Goal: Information Seeking & Learning: Check status

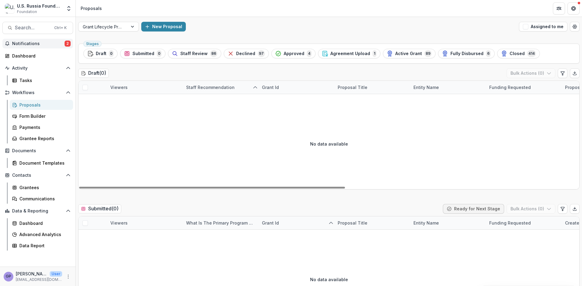
click at [67, 42] on span "2" at bounding box center [68, 44] width 6 height 6
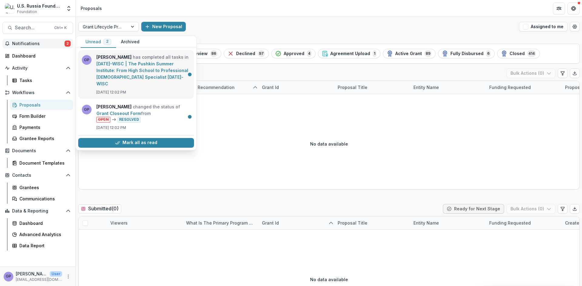
click at [159, 65] on link "24-AUG-109-WISC | The Pushkin Summer Institute: From High School to Professiona…" at bounding box center [142, 73] width 92 height 25
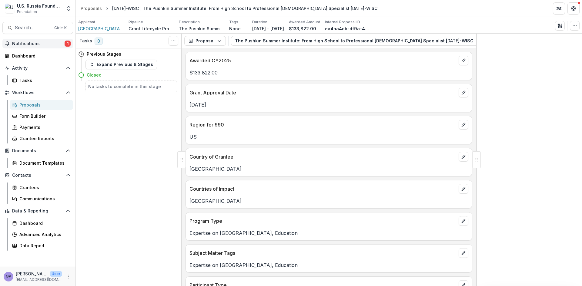
click at [68, 42] on span "1" at bounding box center [68, 44] width 6 height 6
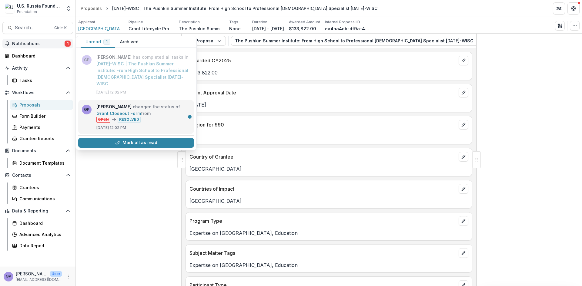
click at [126, 111] on link "Grant Closeout Form" at bounding box center [118, 113] width 45 height 5
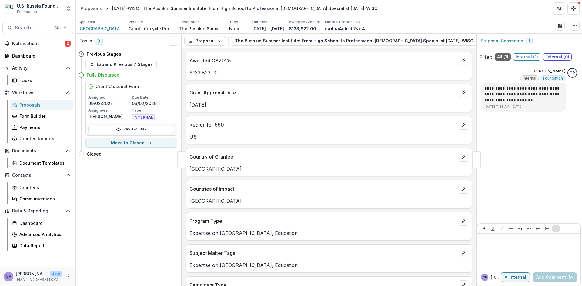
click at [31, 102] on div "Proposals" at bounding box center [43, 105] width 49 height 6
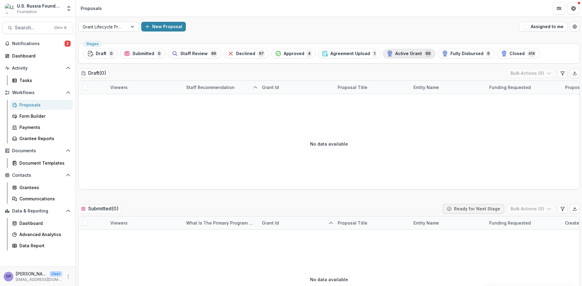
click at [400, 53] on span "Active Grant" at bounding box center [408, 53] width 27 height 5
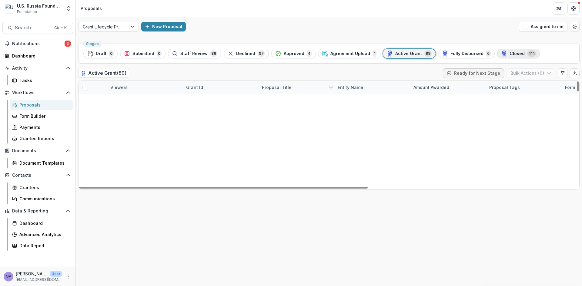
click at [509, 53] on span "Closed" at bounding box center [516, 53] width 15 height 5
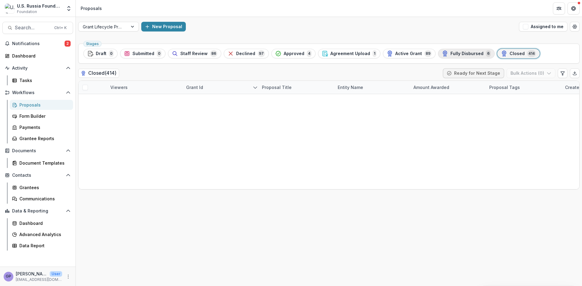
click at [450, 52] on span "Fully Disbursed" at bounding box center [466, 53] width 33 height 5
click at [402, 53] on span "Active Grant" at bounding box center [408, 53] width 27 height 5
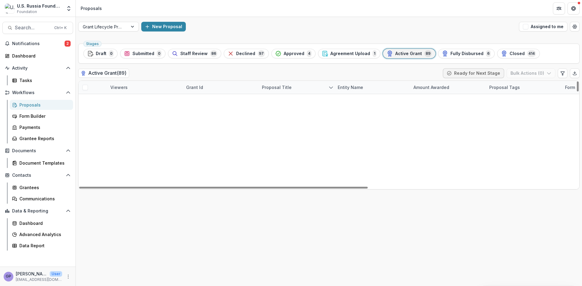
scroll to position [879, 0]
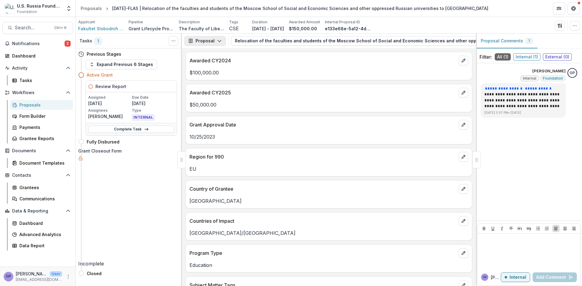
click at [220, 41] on icon "button" at bounding box center [219, 40] width 5 height 5
click at [218, 65] on div "Payments" at bounding box center [223, 65] width 55 height 6
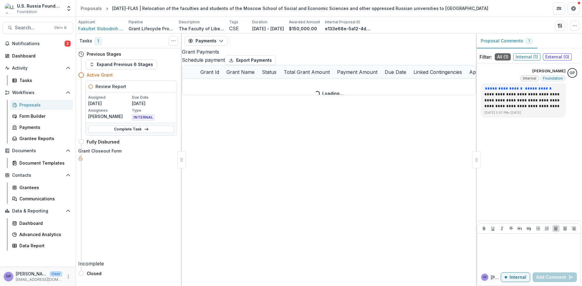
select select "****"
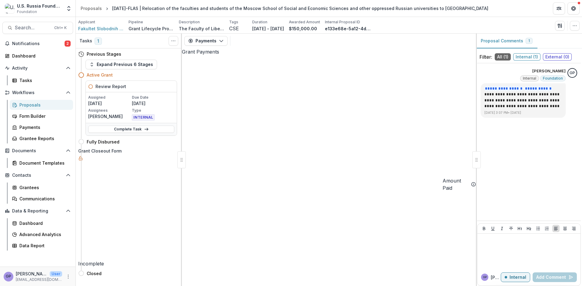
select select "****"
click at [219, 40] on icon "button" at bounding box center [221, 40] width 5 height 5
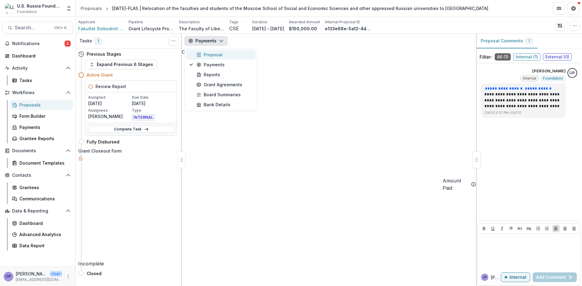
select select "****"
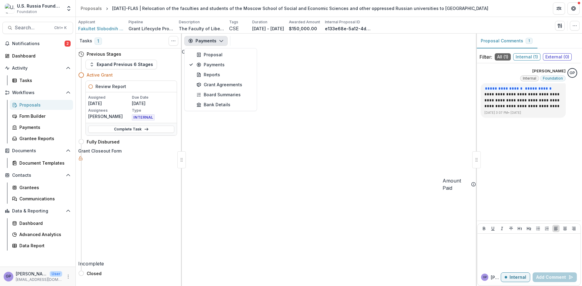
select select "****"
click at [220, 41] on polyline "button" at bounding box center [220, 41] width 3 height 2
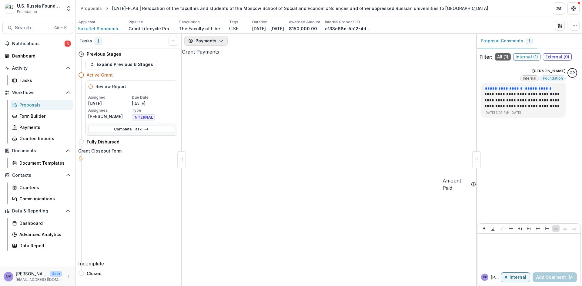
click at [222, 40] on icon "button" at bounding box center [221, 40] width 5 height 5
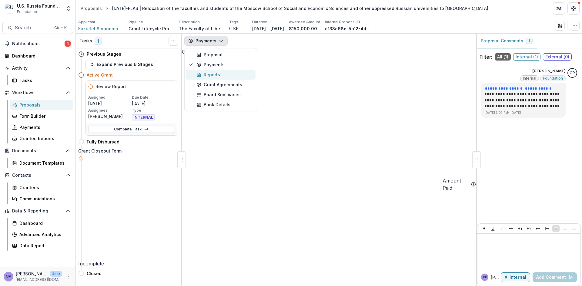
click at [212, 73] on div "Reports" at bounding box center [223, 75] width 55 height 6
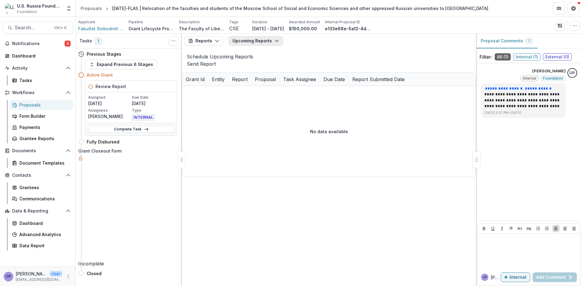
click at [275, 39] on icon "button" at bounding box center [276, 40] width 5 height 5
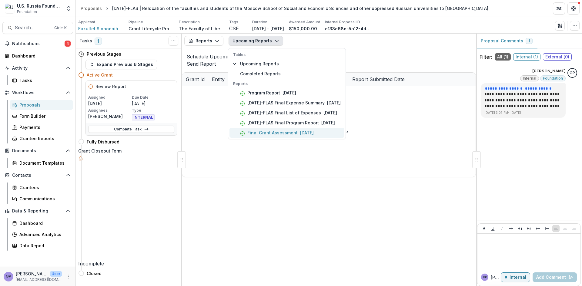
click at [274, 132] on p "Final Grant Assessment" at bounding box center [272, 133] width 50 height 6
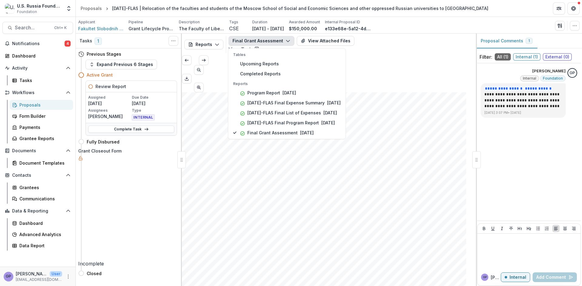
click at [259, 46] on link "View Task" at bounding box center [243, 49] width 31 height 6
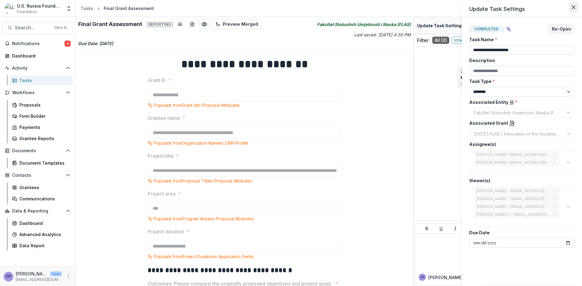
click at [574, 6] on icon "Close" at bounding box center [574, 7] width 4 height 4
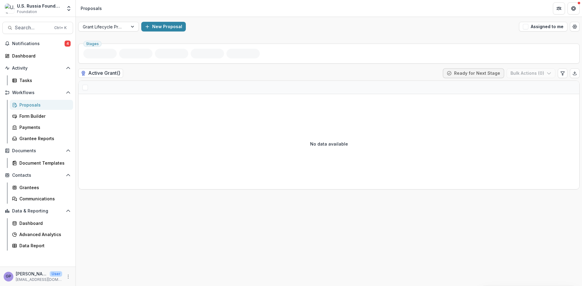
click at [32, 102] on div "Proposals" at bounding box center [43, 105] width 49 height 6
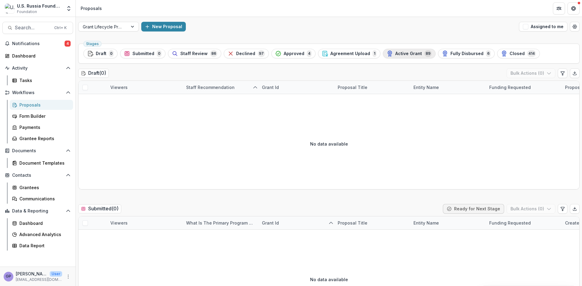
click at [412, 52] on span "Active Grant" at bounding box center [408, 53] width 27 height 5
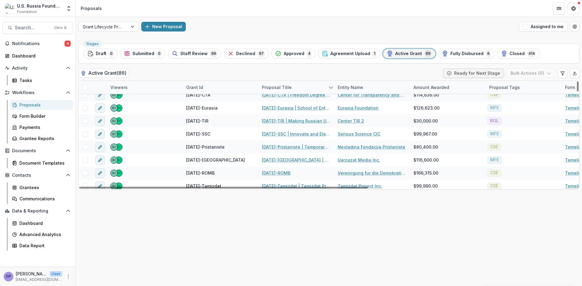
scroll to position [768, 0]
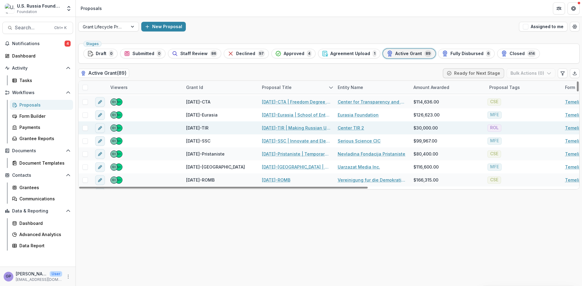
click at [281, 126] on link "23-DEC-24-TIR | Making Russian Universities Transparent and Accountable: Antico…" at bounding box center [296, 128] width 68 height 6
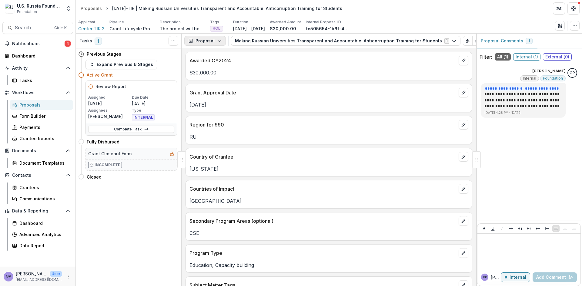
click at [219, 38] on icon "button" at bounding box center [219, 40] width 5 height 5
click at [212, 74] on div "Reports" at bounding box center [223, 75] width 55 height 6
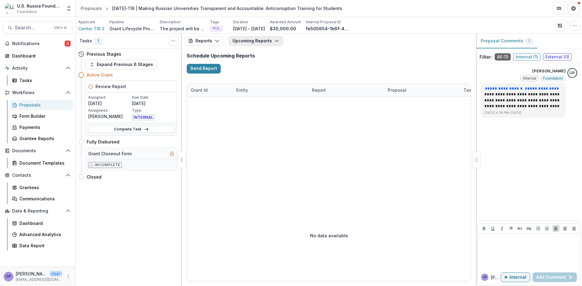
click at [275, 40] on icon "button" at bounding box center [276, 40] width 5 height 5
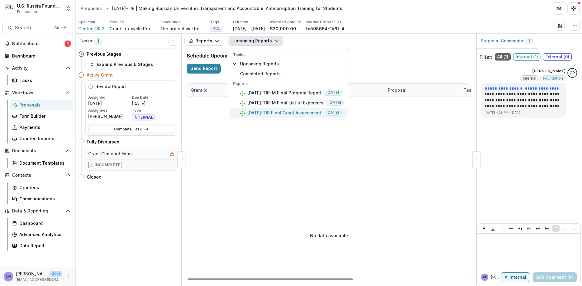
click at [278, 112] on p "23-DEC-24-TIR Final Grant Assessment" at bounding box center [284, 113] width 74 height 6
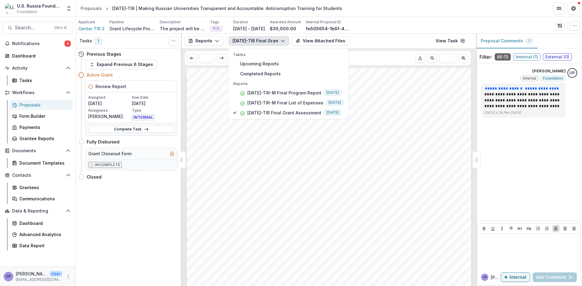
click at [403, 136] on div "Submission Responses FINAL GRANT ASSESSMENT Grant ID 23-DEC-24-TIR Grantee name…" at bounding box center [329, 269] width 284 height 402
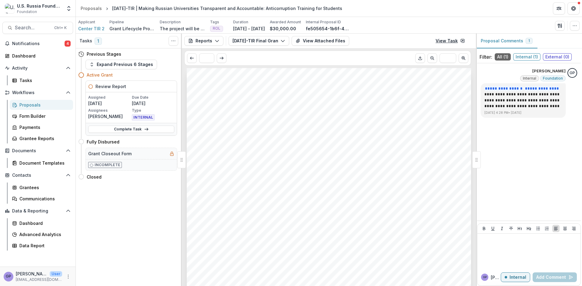
click at [450, 41] on link "View Task" at bounding box center [450, 41] width 37 height 10
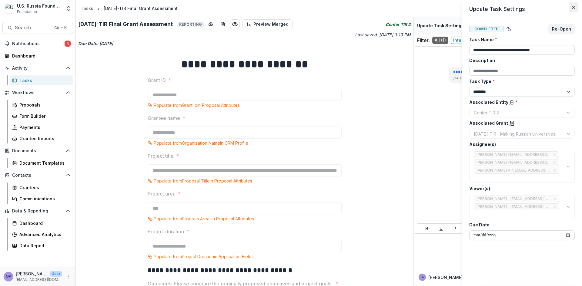
click at [572, 6] on icon "Close" at bounding box center [574, 7] width 4 height 4
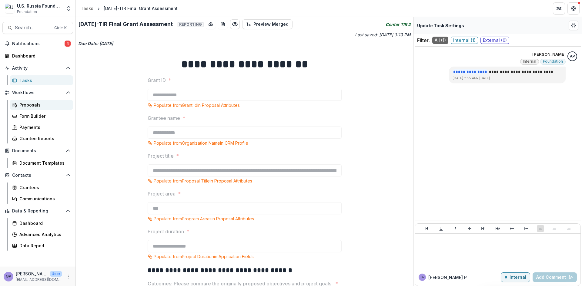
click at [23, 104] on div "Proposals" at bounding box center [43, 105] width 49 height 6
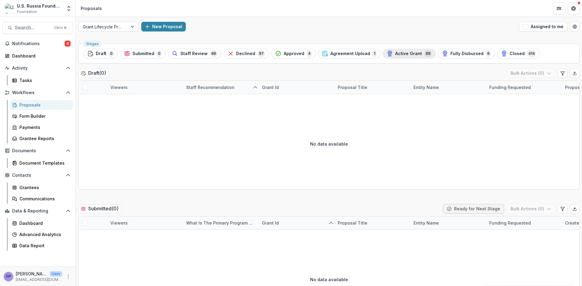
click at [402, 53] on span "Active Grant" at bounding box center [408, 53] width 27 height 5
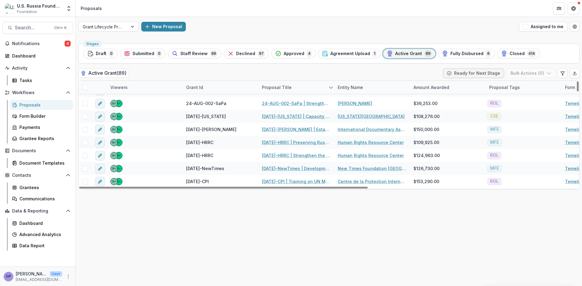
scroll to position [667, 0]
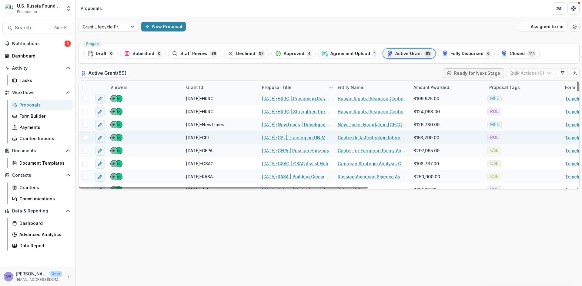
click at [277, 138] on link "[DATE]-CPI | Training on UN Mechanisms and publication of a Hands-On Guide on t…" at bounding box center [296, 138] width 68 height 6
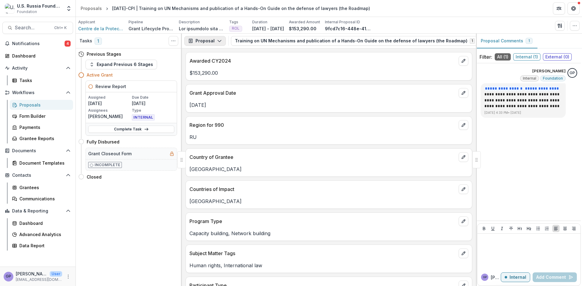
click at [218, 39] on icon "button" at bounding box center [219, 40] width 5 height 5
click at [214, 73] on div "Reports" at bounding box center [223, 75] width 55 height 6
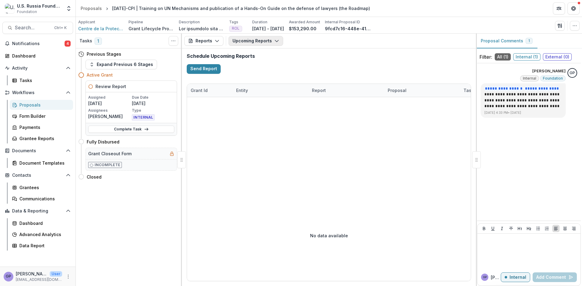
click at [274, 40] on icon "button" at bounding box center [276, 40] width 5 height 5
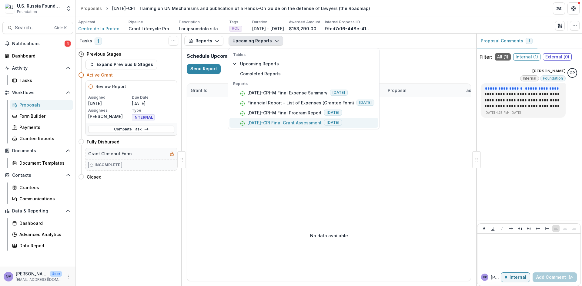
click at [275, 122] on p "23-DEC-54-CPI Final Grant Assessment" at bounding box center [284, 123] width 74 height 6
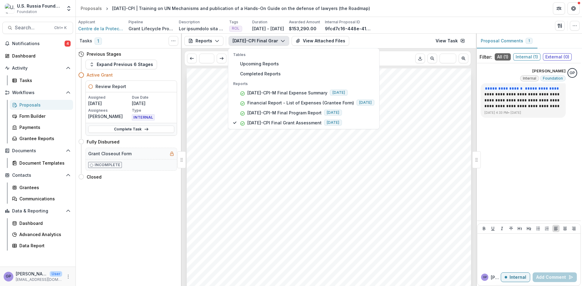
click at [397, 158] on div "Submission Responses FINAL GRANT ASSESSMENT Grant ID 23-DEC-54-CPI Grantee name…" at bounding box center [329, 269] width 284 height 402
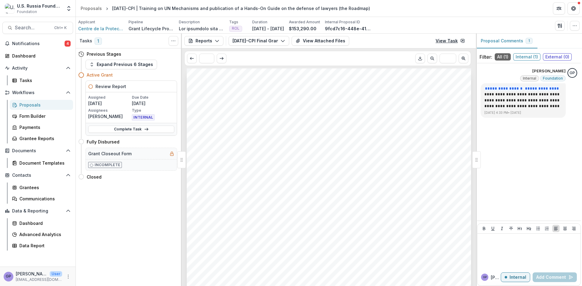
click at [450, 39] on link "View Task" at bounding box center [450, 41] width 37 height 10
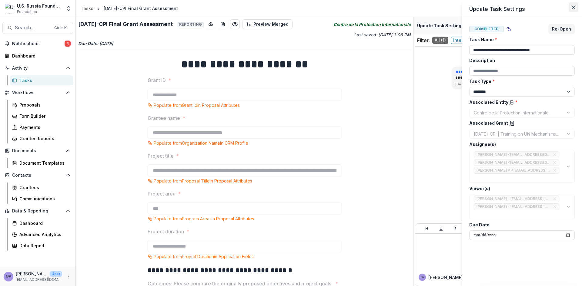
click at [575, 6] on button "Close" at bounding box center [574, 7] width 10 height 10
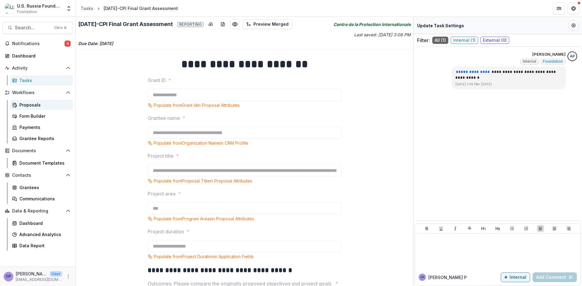
click at [32, 105] on div "Proposals" at bounding box center [43, 105] width 49 height 6
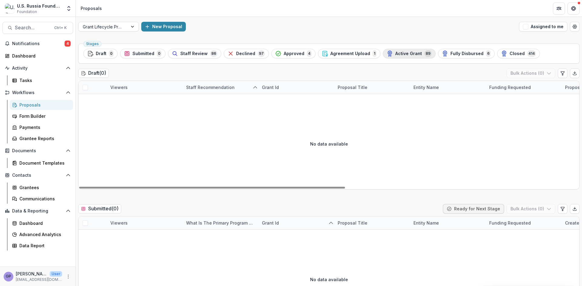
click at [399, 51] on span "Active Grant" at bounding box center [408, 53] width 27 height 5
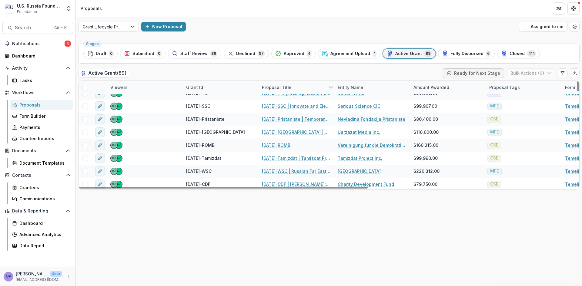
scroll to position [808, 0]
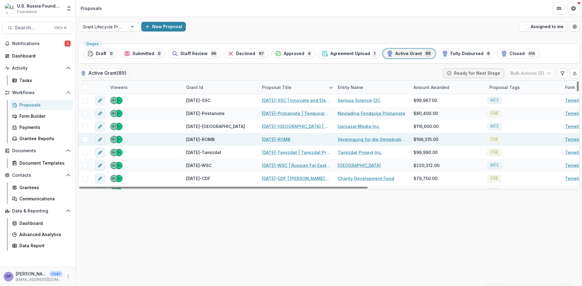
click at [272, 140] on link "[DATE]-ROMB" at bounding box center [276, 139] width 28 height 6
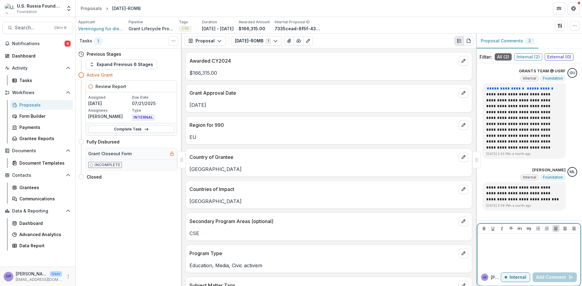
click at [497, 238] on p at bounding box center [529, 239] width 98 height 7
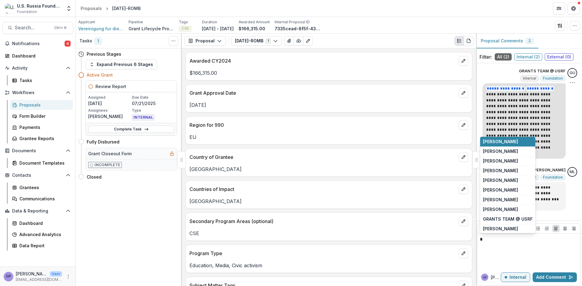
click at [500, 149] on button "[PERSON_NAME]" at bounding box center [507, 152] width 55 height 10
click at [498, 178] on button "[PERSON_NAME]" at bounding box center [504, 181] width 55 height 10
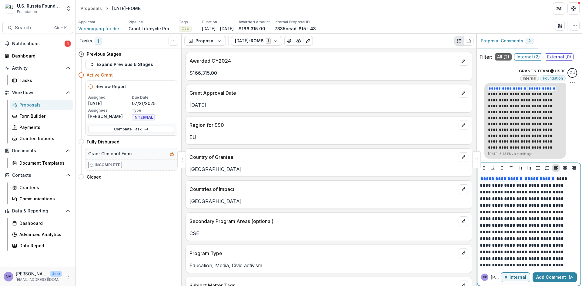
click at [552, 185] on p "**********" at bounding box center [527, 199] width 95 height 47
drag, startPoint x: 495, startPoint y: 191, endPoint x: 499, endPoint y: 190, distance: 3.4
click at [495, 191] on p "**********" at bounding box center [527, 199] width 95 height 47
click at [508, 194] on p "**********" at bounding box center [527, 199] width 95 height 47
click at [535, 202] on p "**********" at bounding box center [527, 202] width 95 height 53
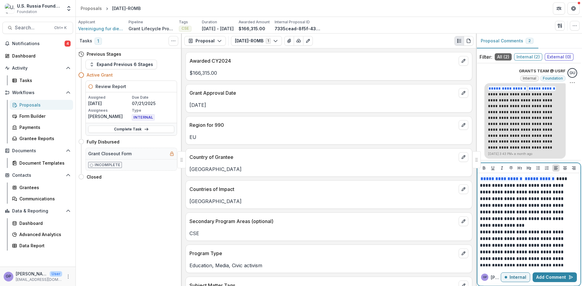
click at [493, 191] on p "**********" at bounding box center [527, 202] width 95 height 53
click at [559, 276] on button "Add Comment" at bounding box center [554, 278] width 44 height 10
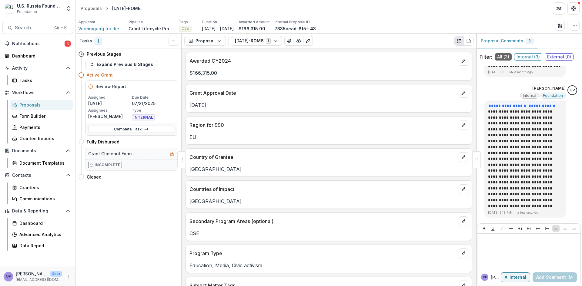
scroll to position [17, 0]
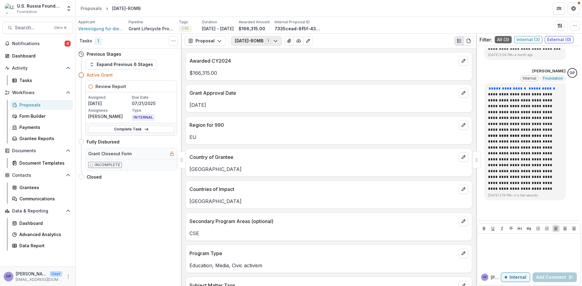
click at [278, 40] on icon "button" at bounding box center [275, 40] width 5 height 5
click at [218, 39] on icon "button" at bounding box center [219, 40] width 5 height 5
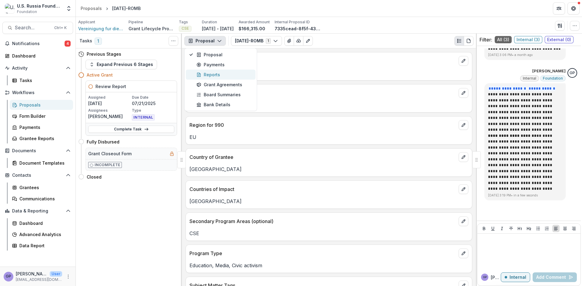
click at [217, 73] on div "Reports" at bounding box center [223, 75] width 55 height 6
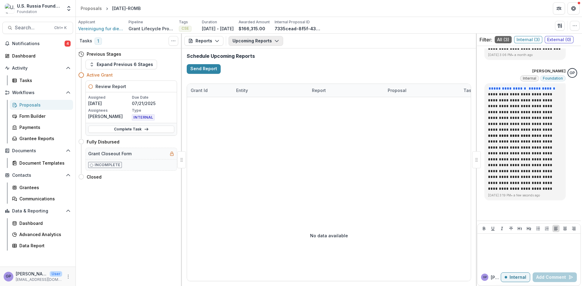
click at [275, 39] on icon "button" at bounding box center [276, 40] width 5 height 5
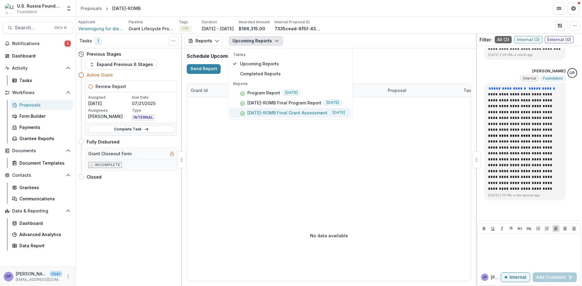
click at [278, 111] on p "[DATE]-ROMB Final Grant Assessment" at bounding box center [287, 113] width 80 height 6
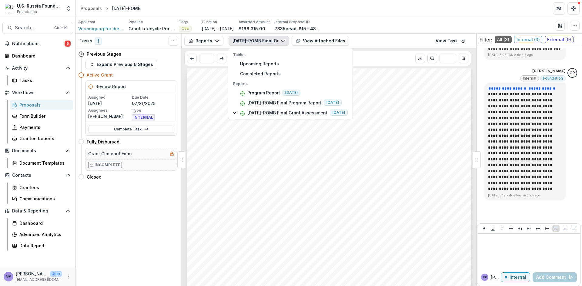
click at [452, 42] on link "View Task" at bounding box center [450, 41] width 37 height 10
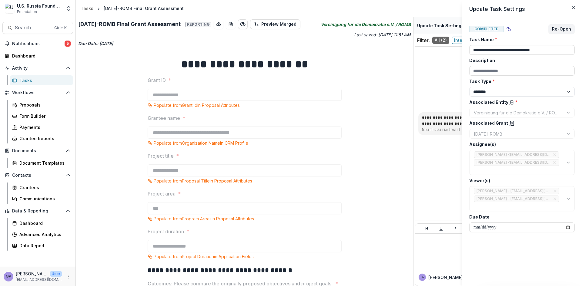
click at [442, 186] on div "**********" at bounding box center [291, 143] width 582 height 286
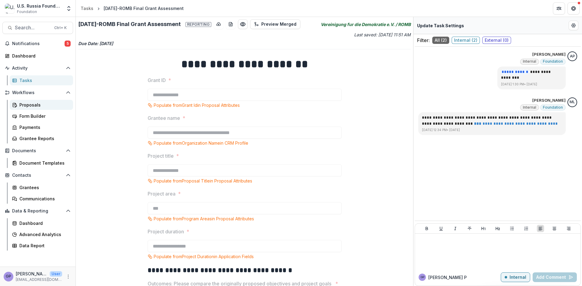
click at [33, 104] on div "Proposals" at bounding box center [43, 105] width 49 height 6
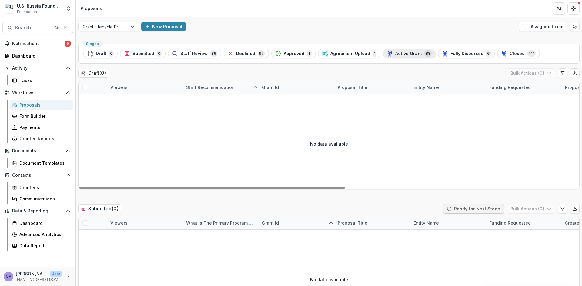
click at [403, 54] on span "Active Grant" at bounding box center [408, 53] width 27 height 5
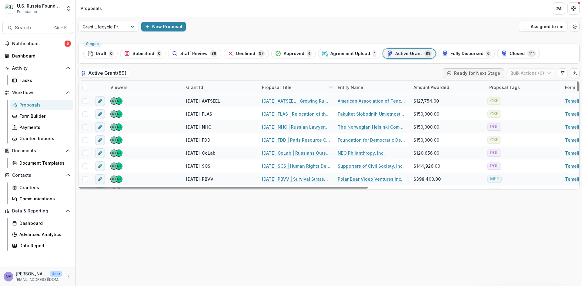
scroll to position [879, 0]
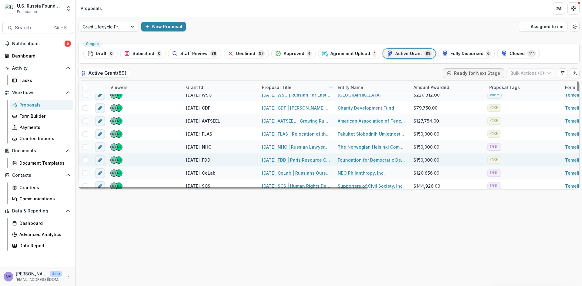
click at [282, 158] on link "[DATE]-FDD | Paris Resource Center" at bounding box center [296, 160] width 68 height 6
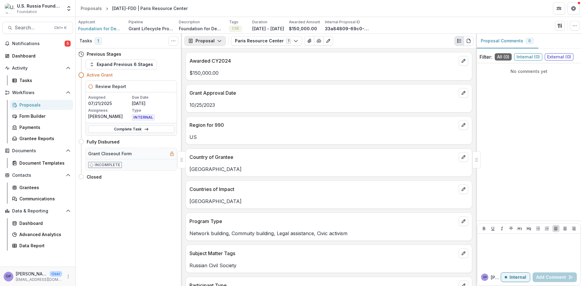
click at [218, 40] on icon "button" at bounding box center [219, 40] width 5 height 5
click at [214, 74] on div "Reports" at bounding box center [223, 75] width 55 height 6
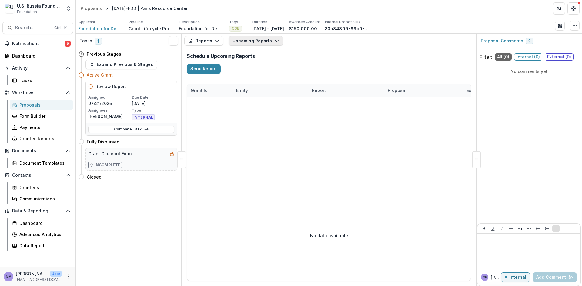
click at [275, 40] on icon "button" at bounding box center [276, 40] width 5 height 5
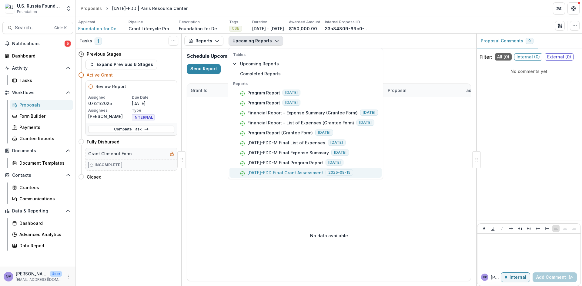
click at [284, 172] on p "23-AUG-26-FDD Final Grant Assessment" at bounding box center [285, 173] width 76 height 6
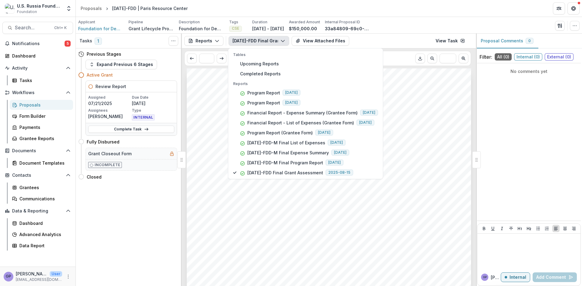
click at [421, 113] on div "- - - - - - Submission Responses FINAL GRANT ASSESSMENT Grant ID 23-AUG-26-FDD …" at bounding box center [329, 269] width 284 height 402
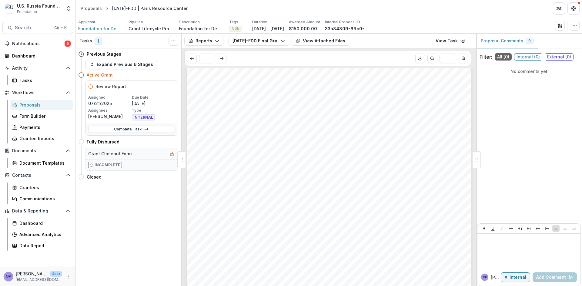
scroll to position [51, 0]
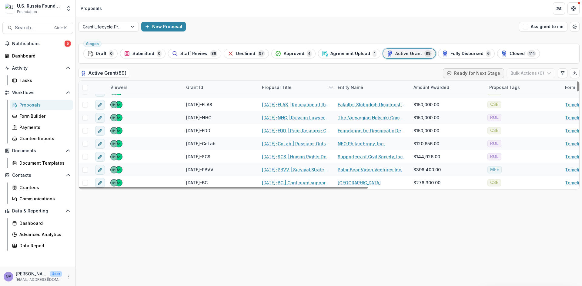
scroll to position [919, 0]
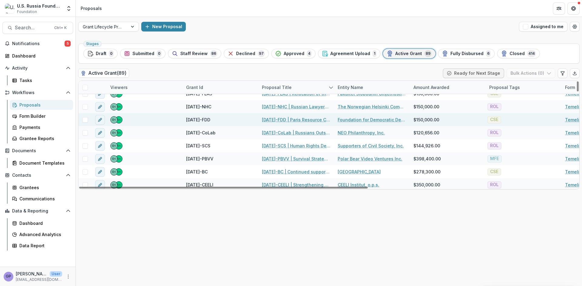
click at [283, 121] on link "[DATE]-FDD | Paris Resource Center" at bounding box center [296, 120] width 68 height 6
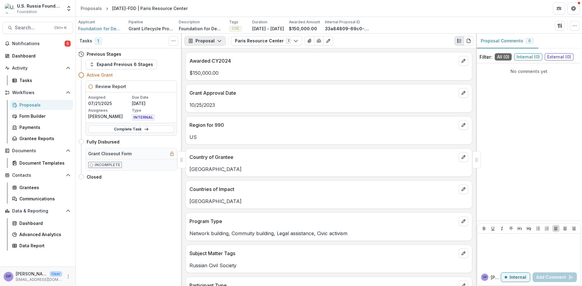
click at [218, 40] on icon "button" at bounding box center [219, 40] width 5 height 5
click at [216, 75] on div "Reports" at bounding box center [223, 75] width 55 height 6
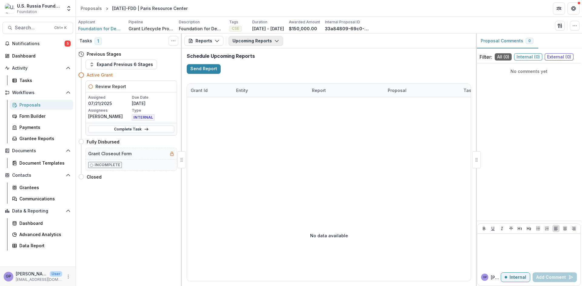
click at [275, 40] on polyline "button" at bounding box center [276, 41] width 3 height 2
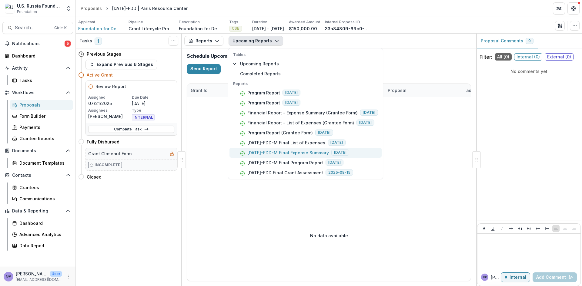
click at [292, 151] on p "23-AUG-26-FDD-M Final Expense Summary" at bounding box center [288, 153] width 82 height 6
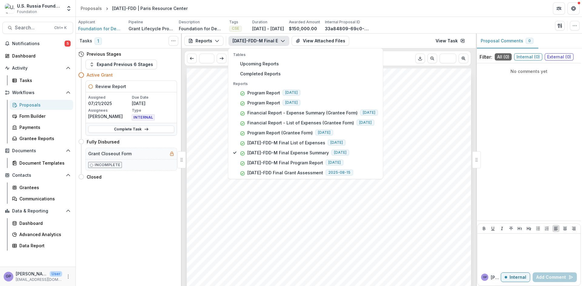
click at [425, 164] on div "Submission Responses Financial Report Expense Summary Grant ID 23-AUG-26-FDD Wh…" at bounding box center [329, 269] width 284 height 402
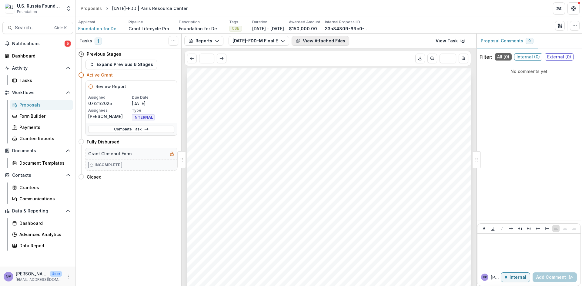
click at [332, 41] on button "View Attached Files" at bounding box center [321, 41] width 58 height 10
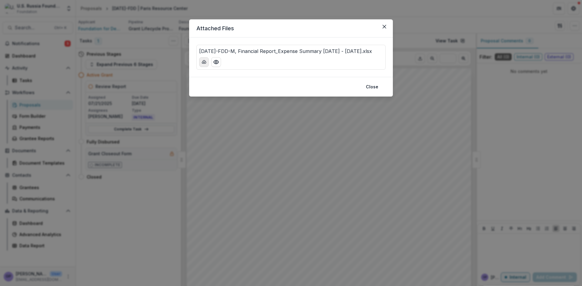
click at [203, 59] on button "download-button" at bounding box center [204, 62] width 10 height 10
click at [376, 85] on button "Close" at bounding box center [372, 87] width 20 height 10
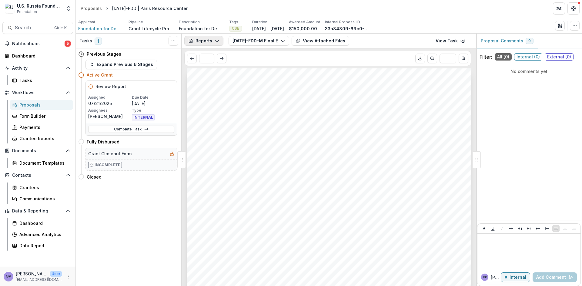
click at [217, 39] on icon "button" at bounding box center [217, 40] width 5 height 5
click at [214, 73] on div "Reports" at bounding box center [223, 75] width 55 height 6
click at [281, 39] on icon "button" at bounding box center [282, 40] width 5 height 5
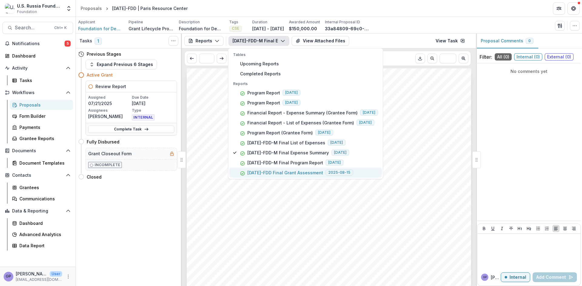
click at [262, 171] on p "23-AUG-26-FDD Final Grant Assessment" at bounding box center [285, 173] width 76 height 6
drag, startPoint x: 515, startPoint y: 260, endPoint x: 538, endPoint y: 251, distance: 24.4
click at [515, 259] on div at bounding box center [529, 251] width 98 height 30
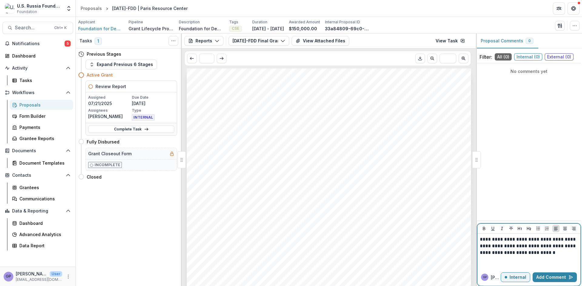
click at [480, 239] on p "**********" at bounding box center [529, 246] width 98 height 20
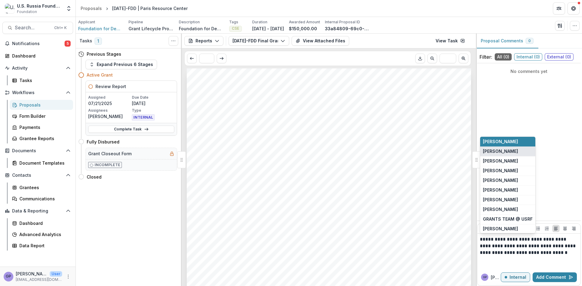
click at [505, 151] on button "Jemile Kelderman" at bounding box center [507, 152] width 55 height 10
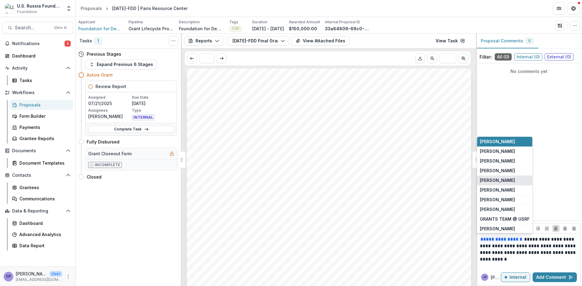
click at [498, 178] on button "[PERSON_NAME]" at bounding box center [504, 181] width 55 height 10
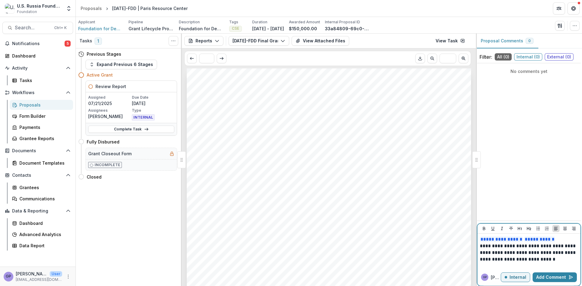
click at [484, 246] on p "**********" at bounding box center [529, 253] width 98 height 20
click at [560, 252] on p "**********" at bounding box center [529, 253] width 98 height 20
click at [568, 277] on button "Add Comment" at bounding box center [554, 278] width 44 height 10
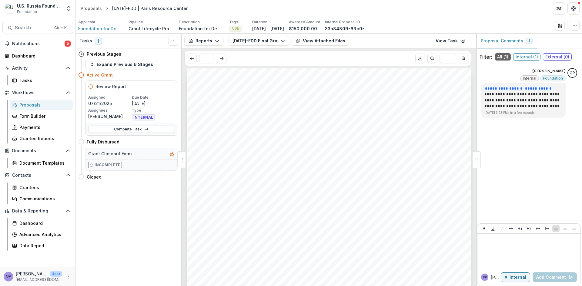
click at [444, 41] on link "View Task" at bounding box center [450, 41] width 37 height 10
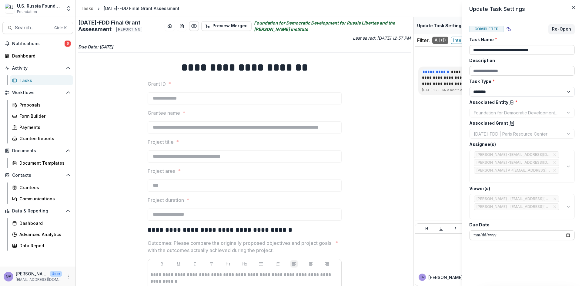
drag, startPoint x: 412, startPoint y: 61, endPoint x: 372, endPoint y: 109, distance: 63.0
click at [411, 76] on div "**********" at bounding box center [291, 143] width 582 height 286
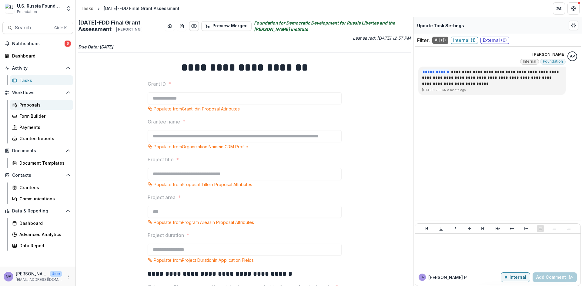
click at [33, 105] on div "Proposals" at bounding box center [43, 105] width 49 height 6
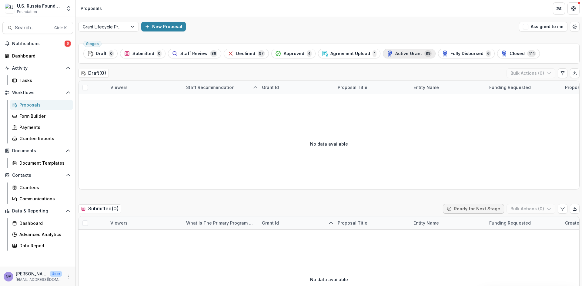
click at [396, 53] on span "Active Grant" at bounding box center [408, 53] width 27 height 5
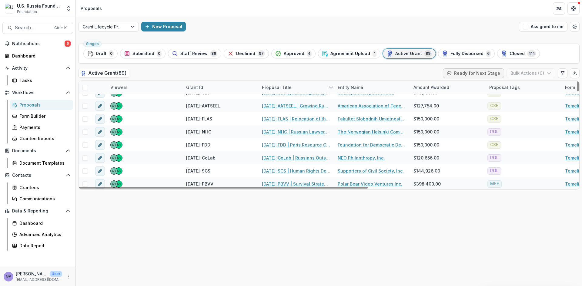
scroll to position [889, 0]
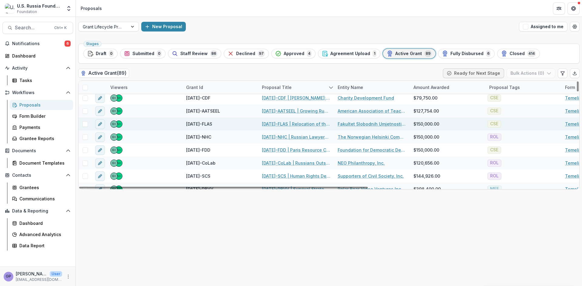
click at [285, 125] on link "[DATE]-FLAS | Relocation of the faculties and students of the Moscow School of …" at bounding box center [296, 124] width 68 height 6
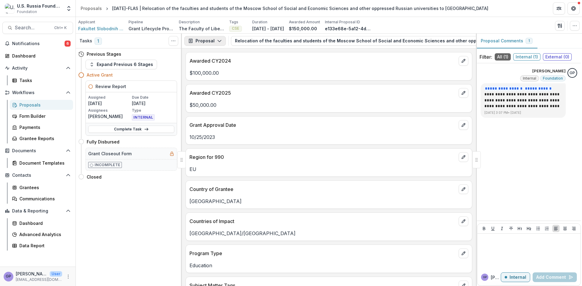
click at [218, 39] on icon "button" at bounding box center [219, 40] width 5 height 5
click at [212, 74] on div "Reports" at bounding box center [223, 75] width 55 height 6
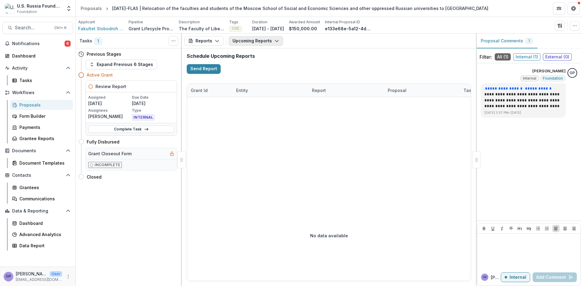
click at [276, 40] on icon "button" at bounding box center [276, 40] width 5 height 5
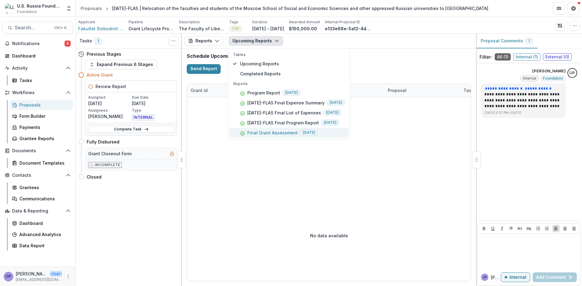
click at [267, 131] on p "Final Grant Assessment" at bounding box center [272, 133] width 50 height 6
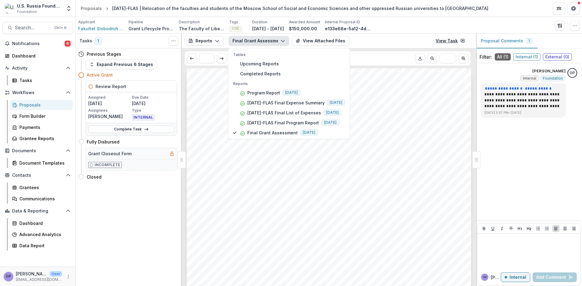
click at [450, 38] on link "View Task" at bounding box center [450, 41] width 37 height 10
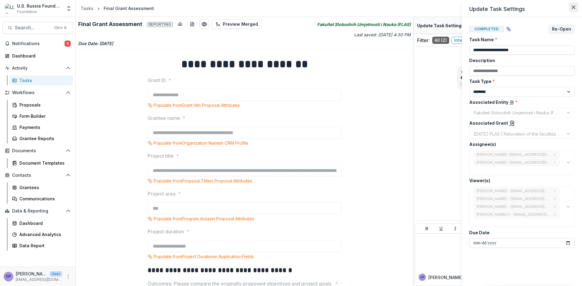
click at [573, 8] on icon "Close" at bounding box center [574, 7] width 4 height 4
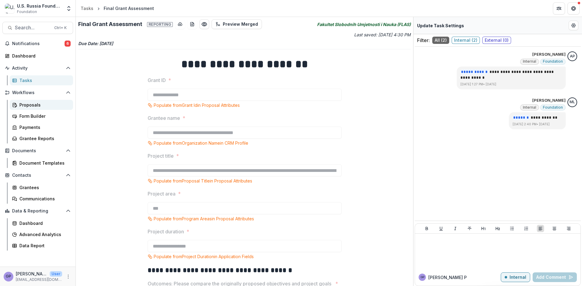
click at [30, 104] on div "Proposals" at bounding box center [43, 105] width 49 height 6
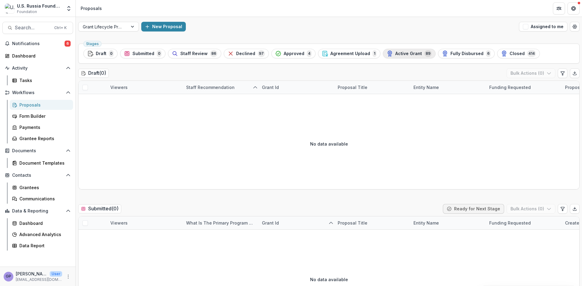
click at [399, 52] on span "Active Grant" at bounding box center [408, 53] width 27 height 5
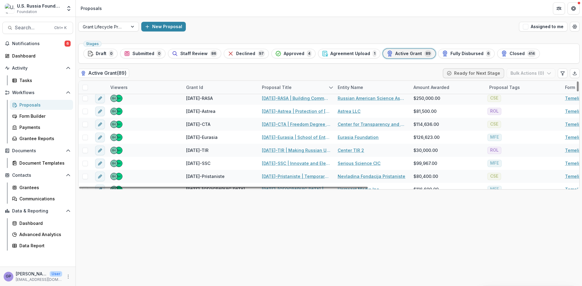
scroll to position [748, 0]
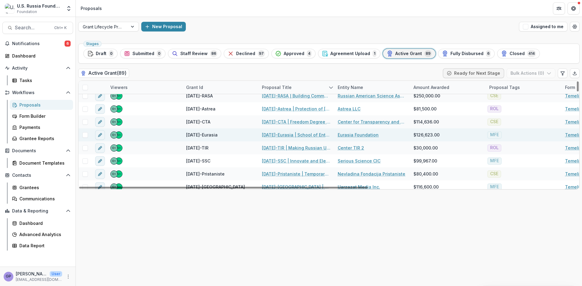
click at [283, 134] on link "[DATE]-Eurasia | School of Entrepreneurship and Leadership (SEAL) Initiative" at bounding box center [296, 135] width 68 height 6
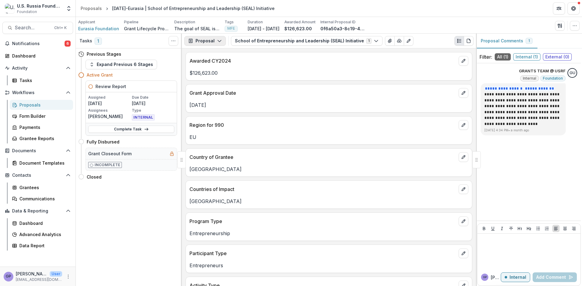
click at [218, 39] on icon "button" at bounding box center [219, 40] width 5 height 5
click at [217, 64] on div "Payments" at bounding box center [223, 65] width 55 height 6
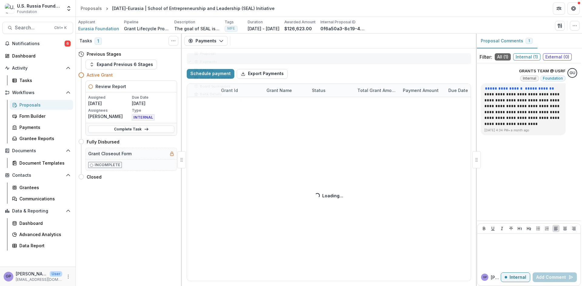
select select "****"
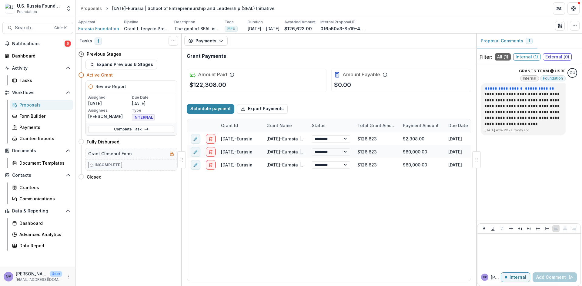
select select "****"
click at [220, 40] on icon "button" at bounding box center [221, 40] width 5 height 5
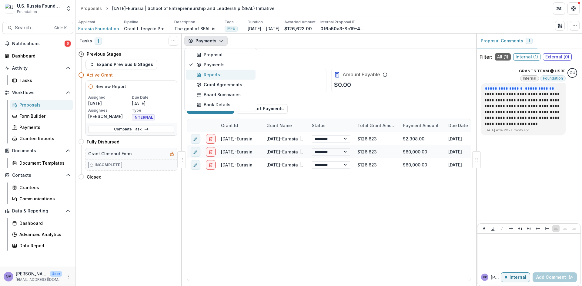
click at [209, 74] on div "Reports" at bounding box center [223, 75] width 55 height 6
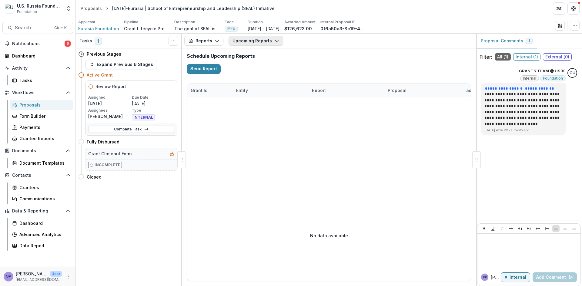
click at [276, 39] on icon "button" at bounding box center [276, 40] width 5 height 5
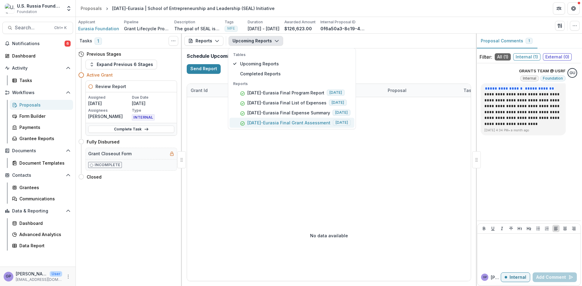
click at [277, 124] on p "[DATE]-Eurasia Final Grant Assessment" at bounding box center [288, 123] width 83 height 6
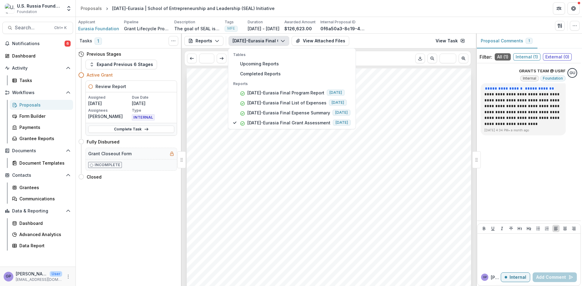
click at [411, 119] on div "Submission Responses FINAL GRANT ASSESSMENT Grant ID [DATE]-Eurasia Grantee nam…" at bounding box center [329, 269] width 284 height 402
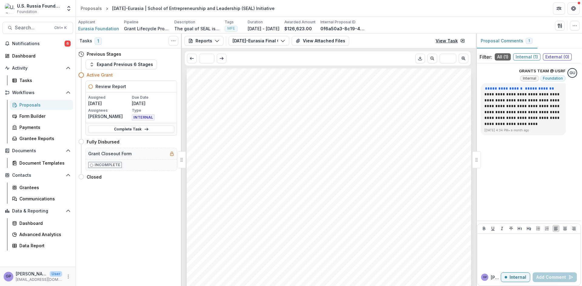
click at [445, 41] on link "View Task" at bounding box center [450, 41] width 37 height 10
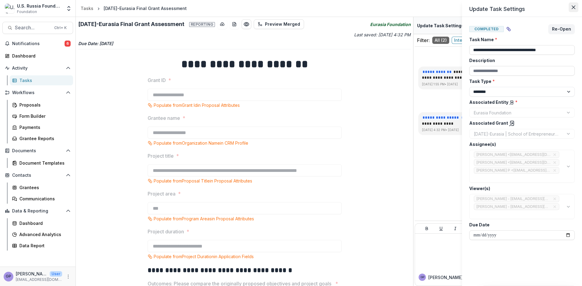
click at [573, 4] on button "Close" at bounding box center [574, 7] width 10 height 10
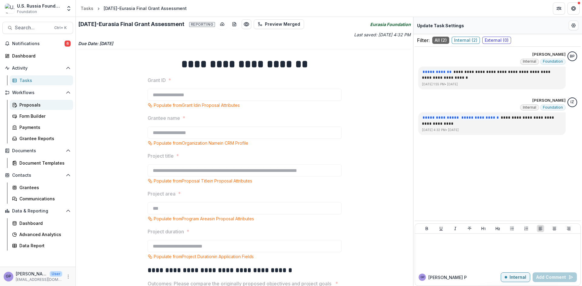
click at [28, 104] on div "Proposals" at bounding box center [43, 105] width 49 height 6
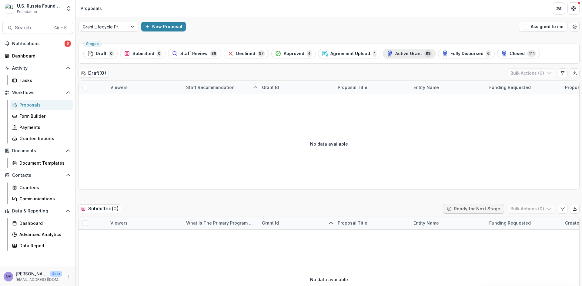
click at [404, 53] on span "Active Grant" at bounding box center [408, 53] width 27 height 5
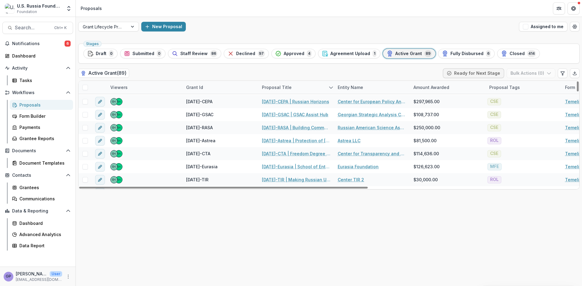
scroll to position [717, 0]
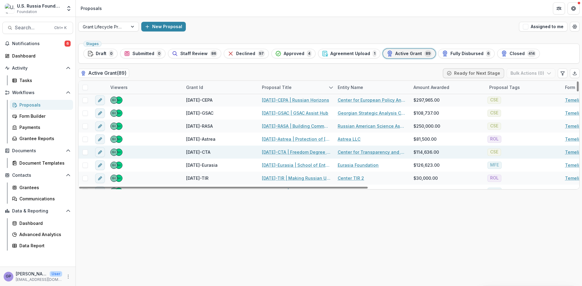
click at [286, 150] on link "[DATE]-CTA | Freedom Degree Online Matching System" at bounding box center [296, 152] width 68 height 6
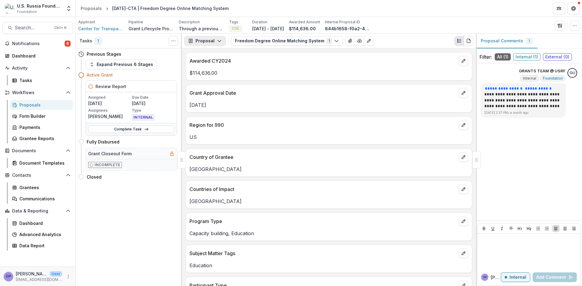
click at [219, 39] on icon "button" at bounding box center [219, 40] width 5 height 5
click at [215, 64] on div "Payments" at bounding box center [223, 65] width 55 height 6
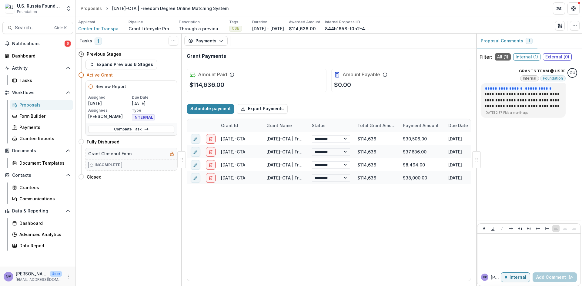
select select "****"
click at [222, 39] on icon "button" at bounding box center [221, 40] width 5 height 5
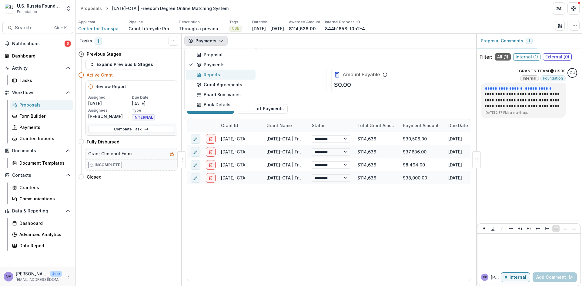
click at [211, 74] on div "Reports" at bounding box center [223, 75] width 55 height 6
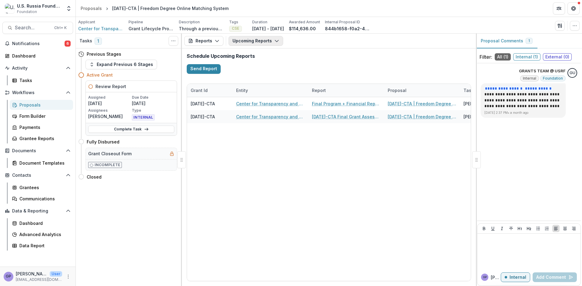
click at [276, 39] on icon "button" at bounding box center [276, 40] width 5 height 5
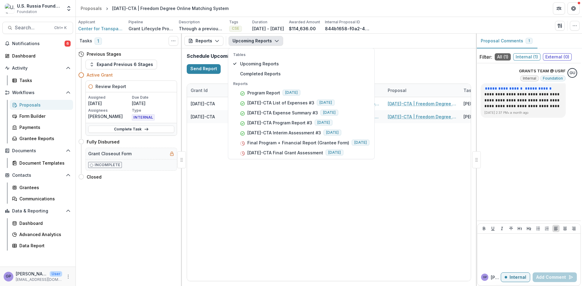
click at [29, 105] on div "Proposals" at bounding box center [43, 105] width 49 height 6
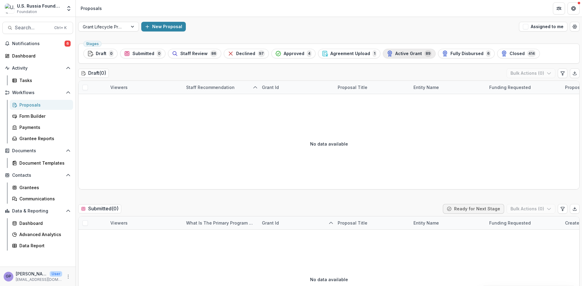
click at [399, 54] on span "Active Grant" at bounding box center [408, 53] width 27 height 5
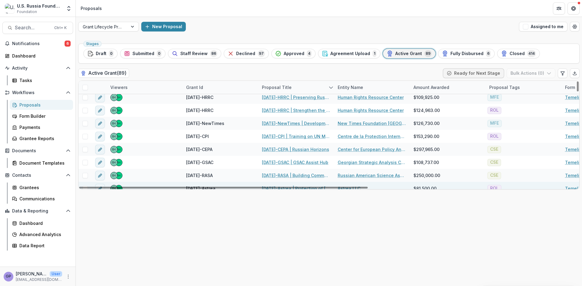
scroll to position [667, 0]
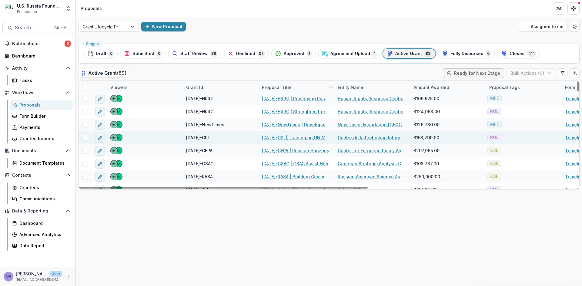
click at [290, 137] on link "[DATE]-CPI | Training on UN Mechanisms and publication of a Hands-On Guide on t…" at bounding box center [296, 138] width 68 height 6
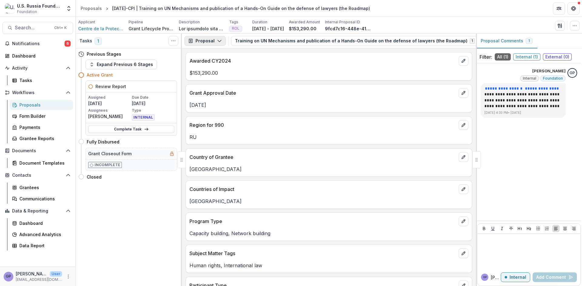
click at [218, 39] on icon "button" at bounding box center [219, 40] width 5 height 5
click at [218, 73] on div "Reports" at bounding box center [223, 75] width 55 height 6
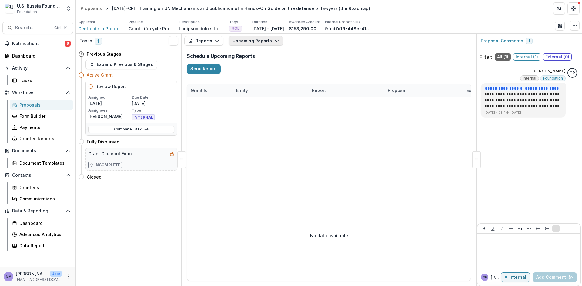
click at [277, 40] on icon "button" at bounding box center [276, 40] width 5 height 5
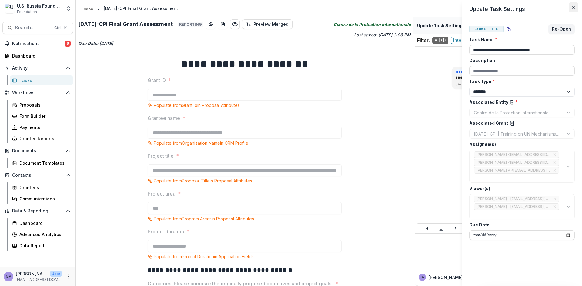
click at [572, 5] on icon "Close" at bounding box center [574, 7] width 4 height 4
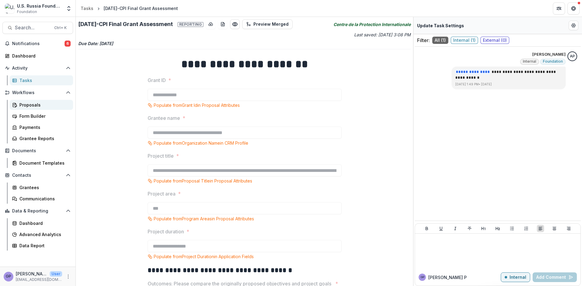
click at [27, 103] on div "Proposals" at bounding box center [43, 105] width 49 height 6
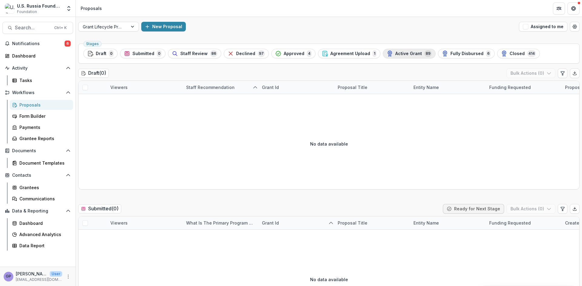
click at [395, 53] on span "Active Grant" at bounding box center [408, 53] width 27 height 5
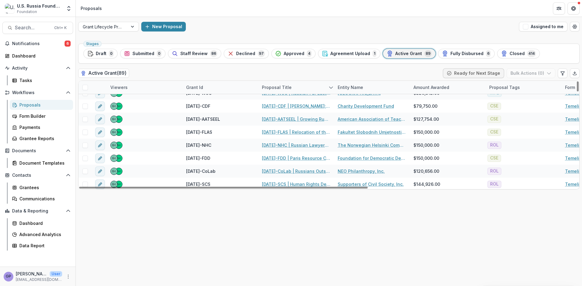
scroll to position [879, 0]
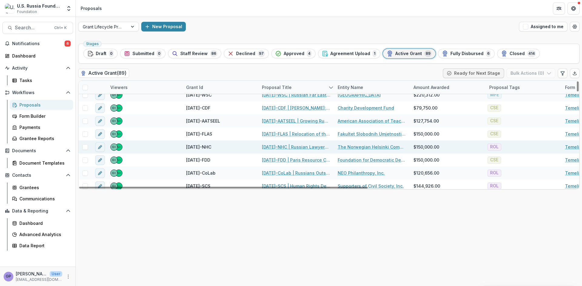
click at [289, 145] on link "[DATE]-NHC | Russian Lawyers against Lawfare, Impunity, and for Strengthening o…" at bounding box center [296, 147] width 68 height 6
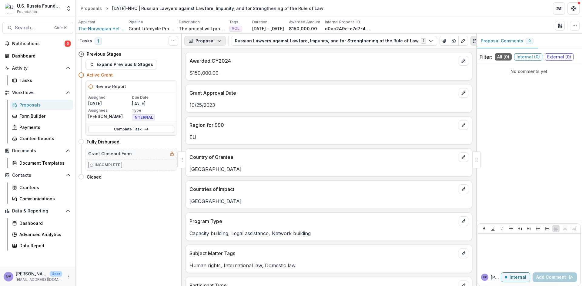
click at [217, 39] on icon "button" at bounding box center [219, 40] width 5 height 5
click at [216, 73] on div "Reports" at bounding box center [223, 75] width 55 height 6
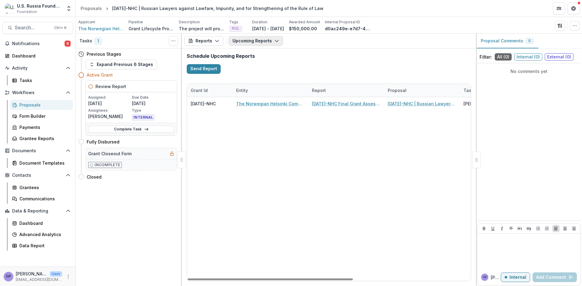
click at [275, 37] on button "Upcoming Reports" at bounding box center [255, 41] width 55 height 10
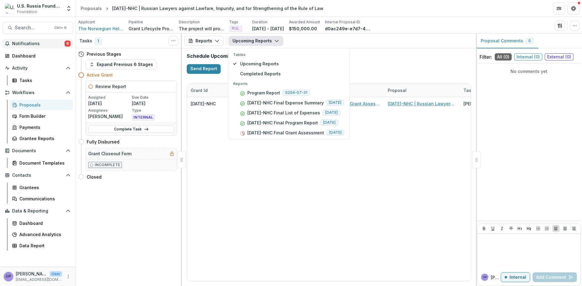
click at [67, 42] on span "6" at bounding box center [68, 44] width 6 height 6
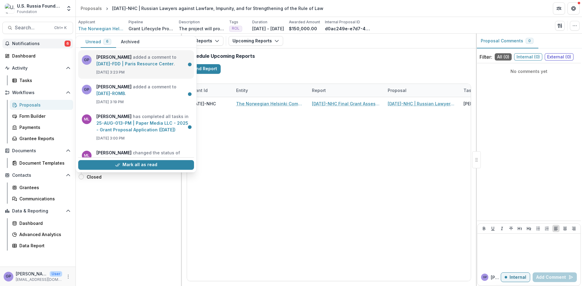
click at [152, 62] on link "[DATE]-FDD | Paris Resource Center" at bounding box center [134, 63] width 77 height 5
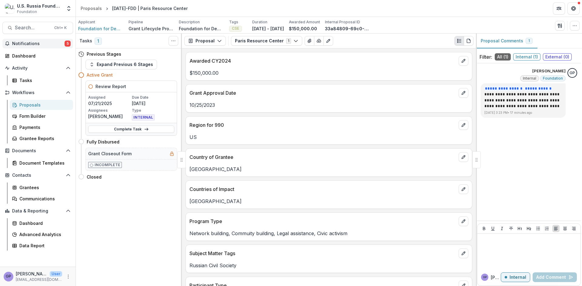
click at [68, 41] on span "5" at bounding box center [68, 44] width 6 height 6
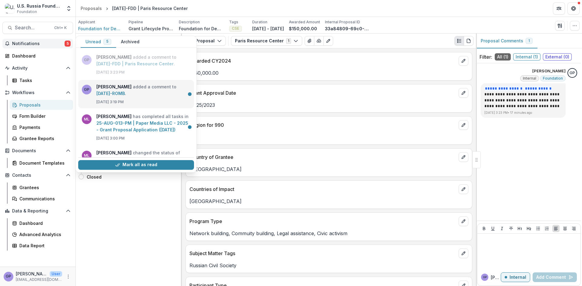
click at [115, 91] on link "[DATE]-ROMB" at bounding box center [110, 93] width 28 height 5
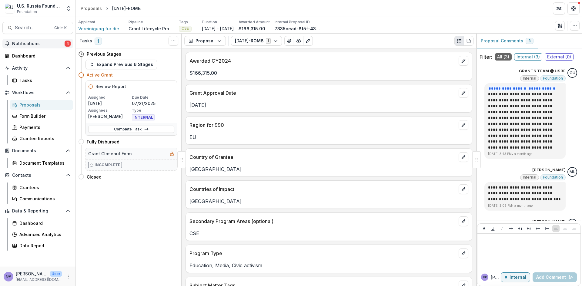
click at [68, 41] on span "4" at bounding box center [68, 44] width 6 height 6
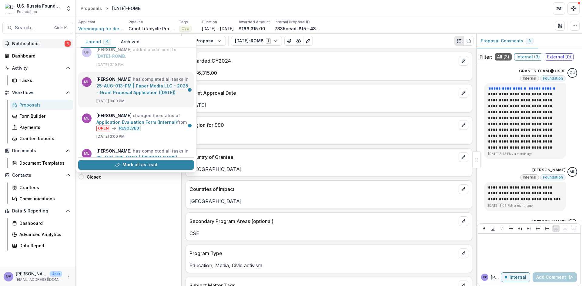
scroll to position [40, 0]
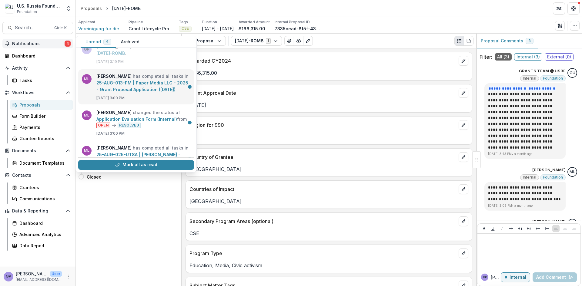
click at [148, 87] on link "25-AUG-013-PM | Paper Media LLC - 2025 - Grant Proposal Application ([DATE])" at bounding box center [142, 86] width 92 height 12
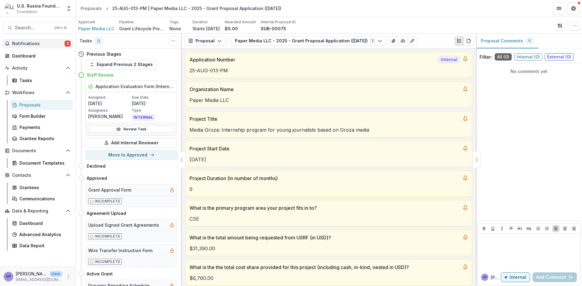
click at [68, 42] on span "3" at bounding box center [68, 44] width 6 height 6
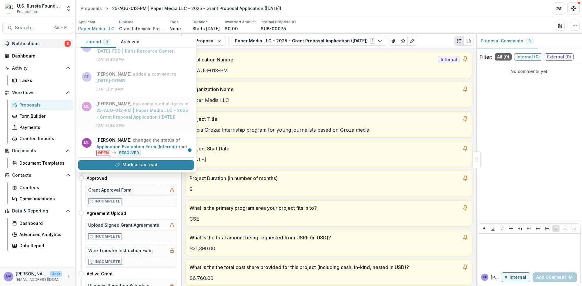
scroll to position [61, 0]
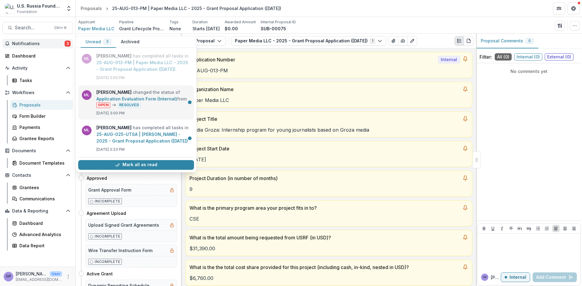
click at [142, 102] on link "Application Evaluation Form (Internal)" at bounding box center [136, 98] width 81 height 5
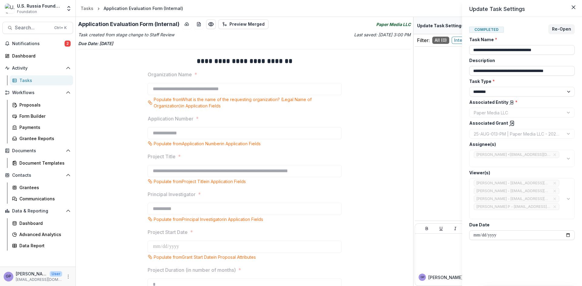
click at [67, 43] on div "**********" at bounding box center [291, 143] width 582 height 286
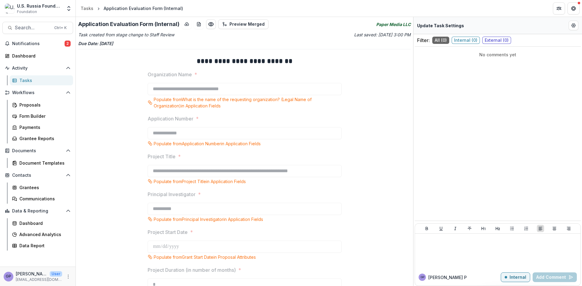
click at [67, 43] on span "2" at bounding box center [68, 44] width 6 height 6
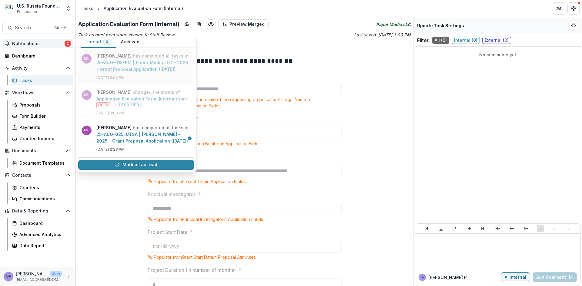
scroll to position [71, 0]
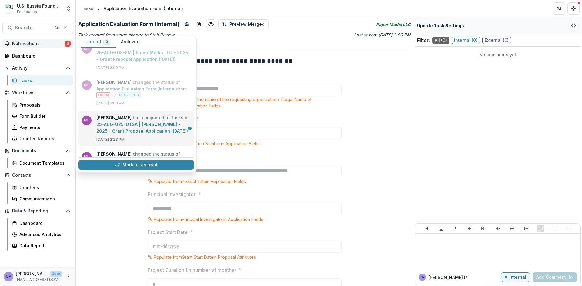
click at [132, 123] on link "25-AUG-025-UTSA | [PERSON_NAME] - 2025 - Grant Proposal Application ([DATE])" at bounding box center [142, 128] width 92 height 12
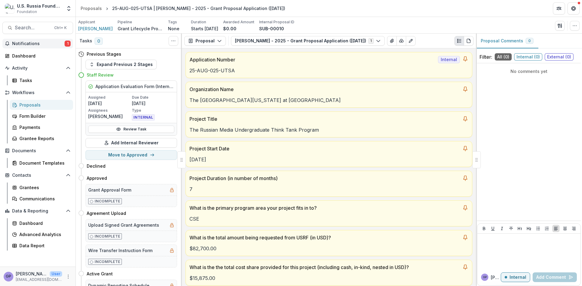
click at [68, 41] on span "1" at bounding box center [68, 44] width 6 height 6
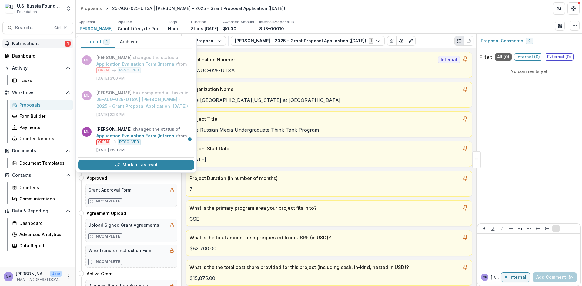
scroll to position [96, 0]
click at [116, 133] on link "Application Evaluation Form (Internal)" at bounding box center [136, 135] width 81 height 5
